Goal: Find specific page/section: Find specific page/section

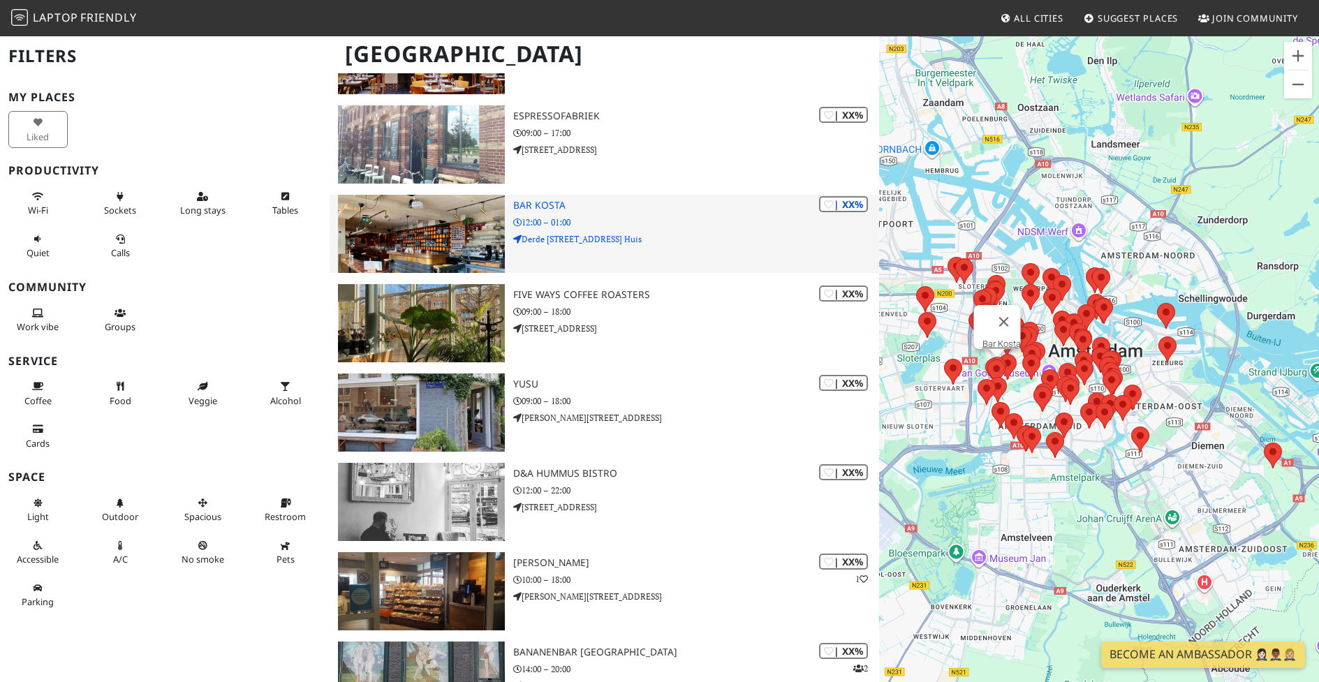
scroll to position [6236, 0]
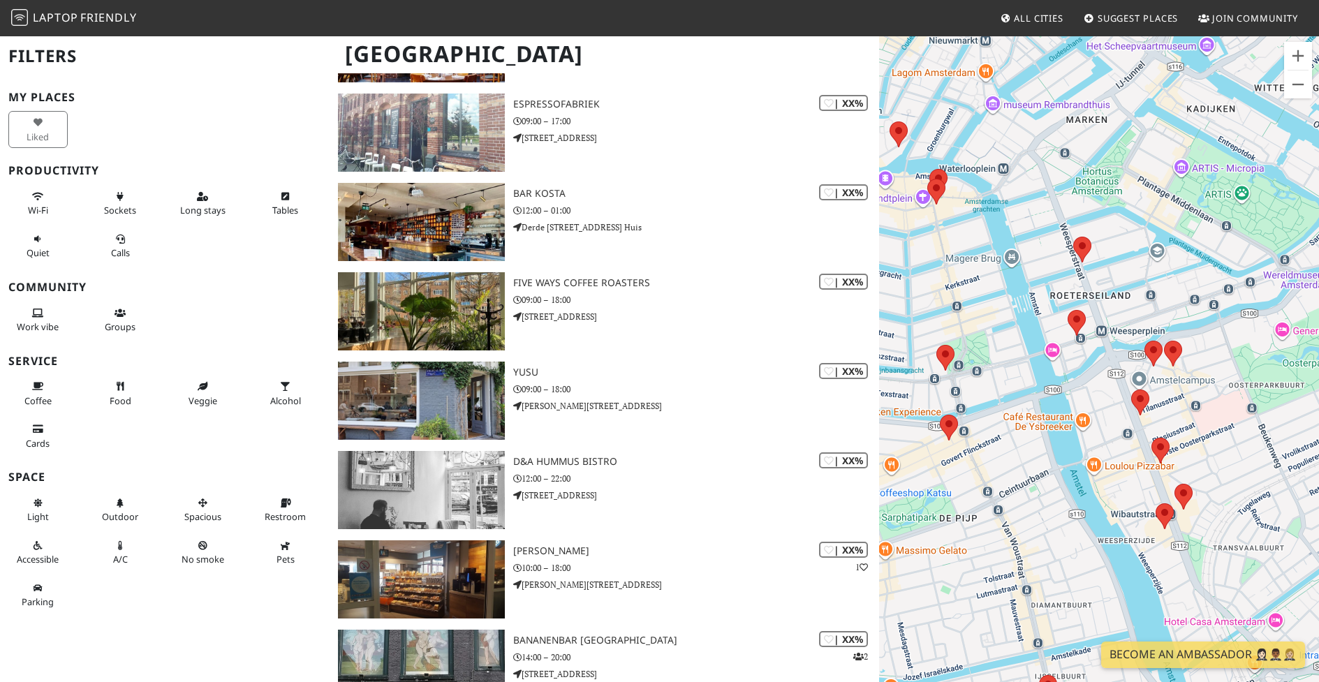
drag, startPoint x: 1068, startPoint y: 272, endPoint x: 1109, endPoint y: 388, distance: 123.4
click at [1109, 390] on div at bounding box center [1099, 376] width 440 height 682
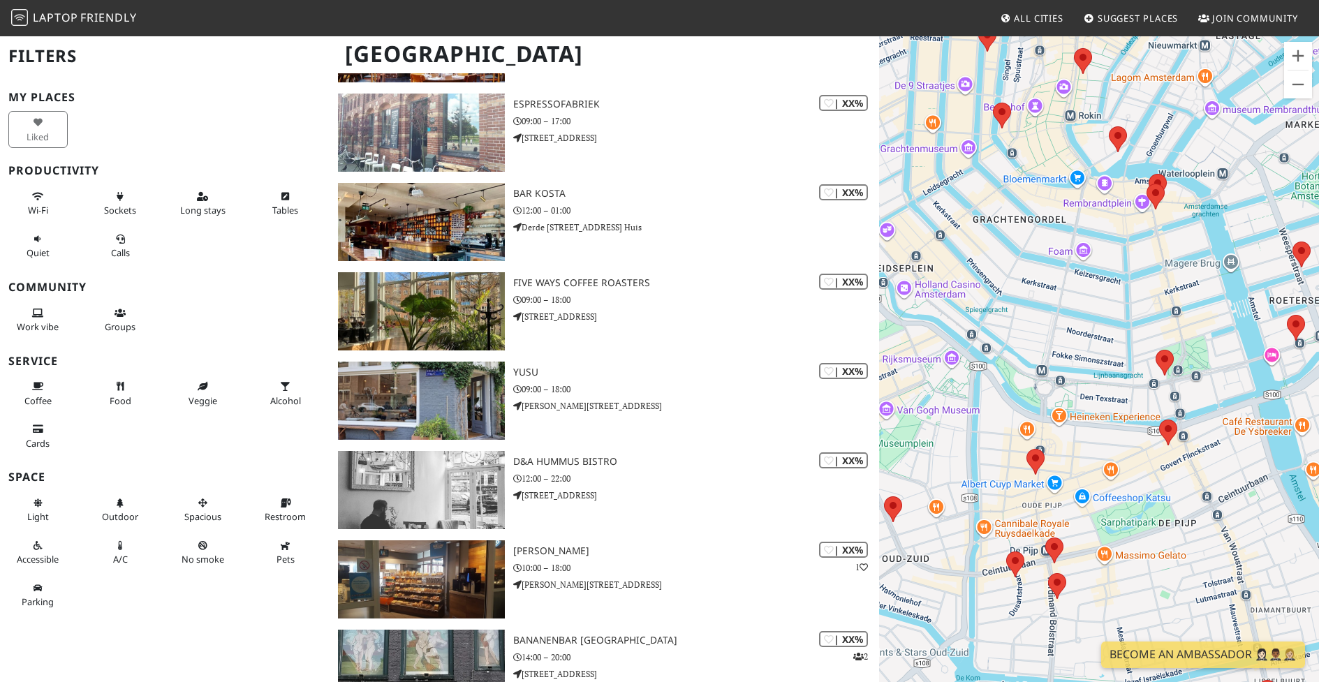
drag, startPoint x: 928, startPoint y: 375, endPoint x: 1106, endPoint y: 373, distance: 178.0
click at [1106, 374] on div at bounding box center [1099, 376] width 440 height 682
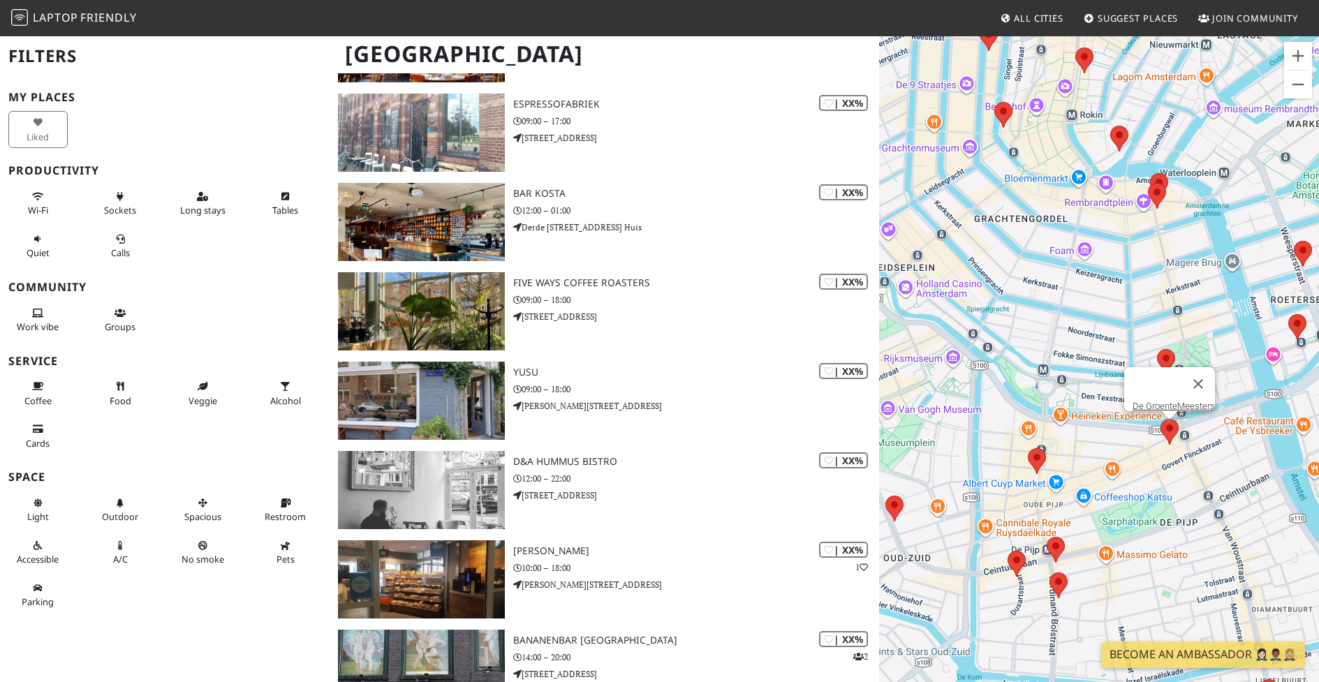
click at [1160, 419] on area at bounding box center [1160, 419] width 0 height 0
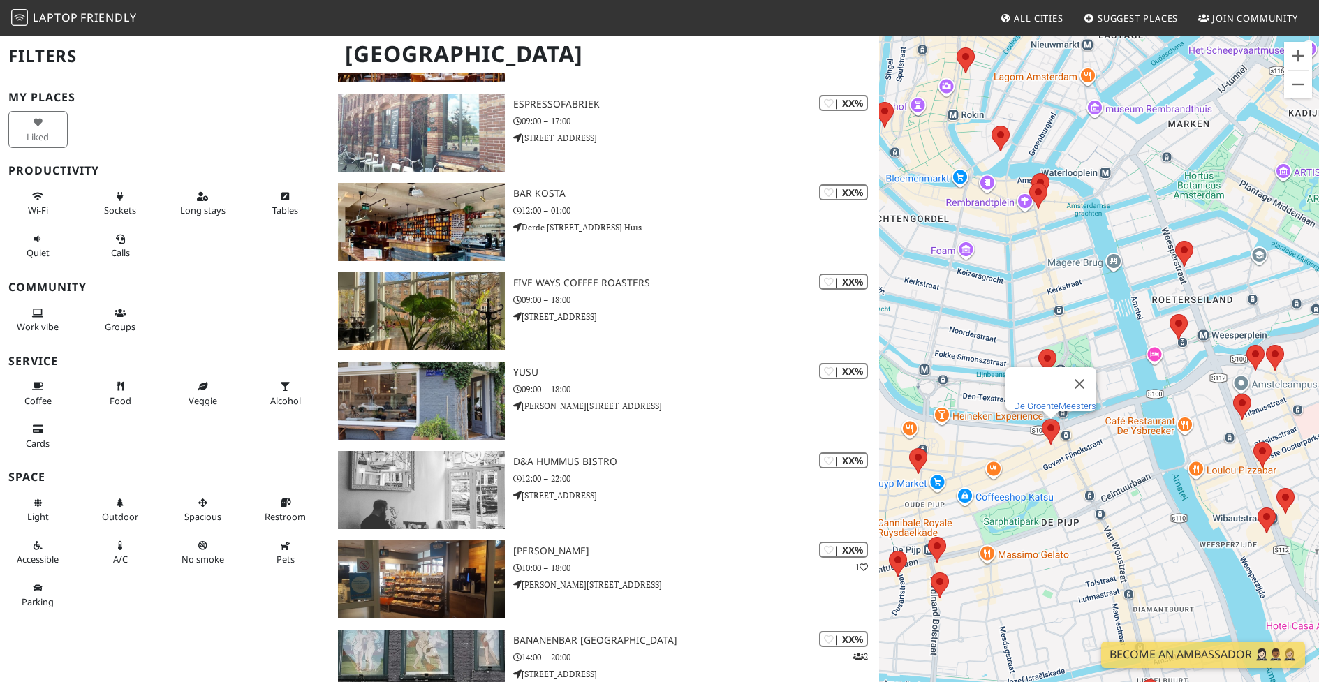
click at [1077, 401] on link "De GroenteMeesters" at bounding box center [1055, 406] width 82 height 10
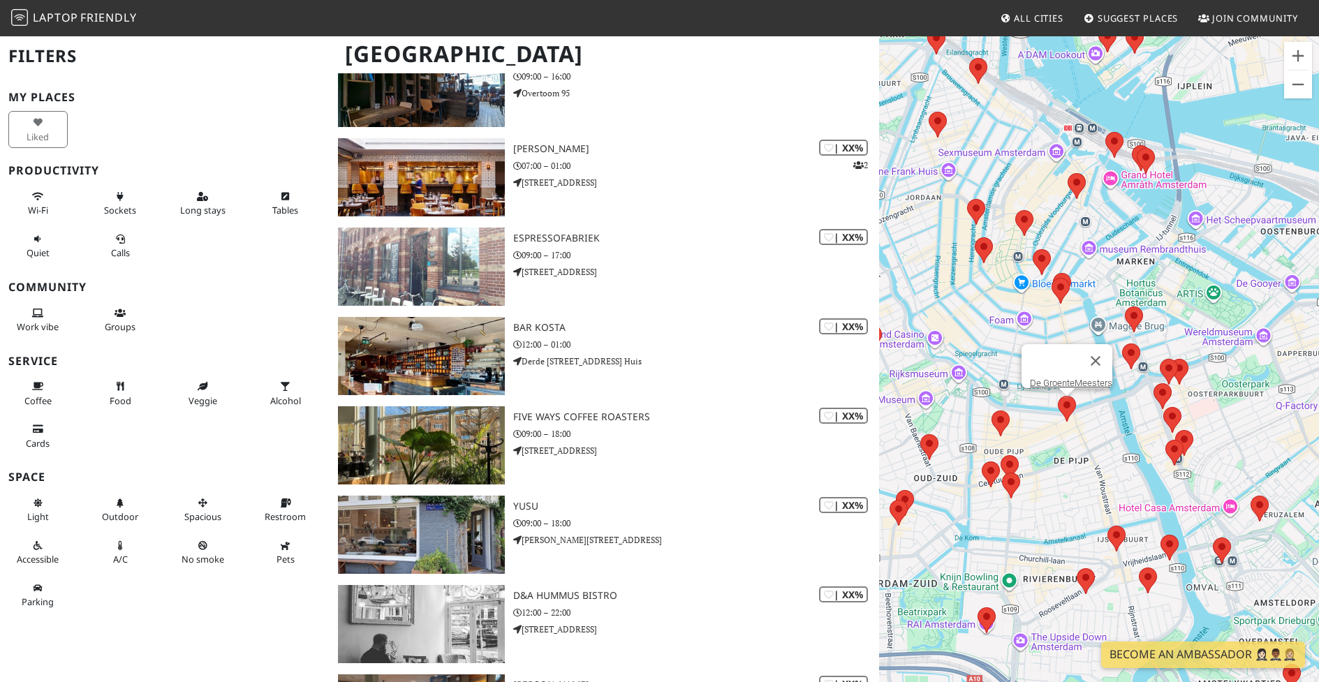
scroll to position [6102, 0]
